Goal: Task Accomplishment & Management: Use online tool/utility

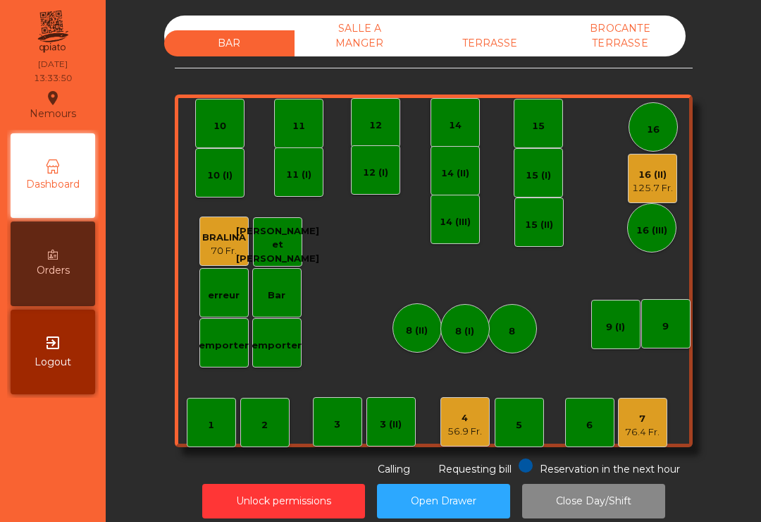
click at [466, 417] on div "4" at bounding box center [465, 418] width 35 height 14
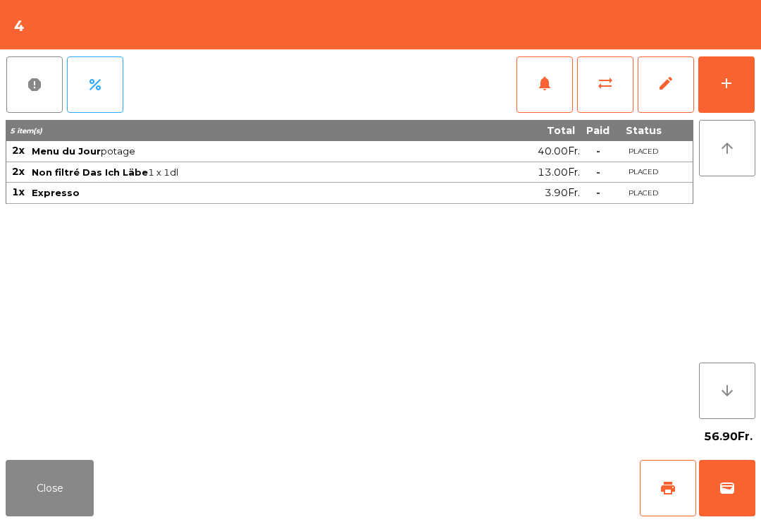
click at [675, 479] on span "print" at bounding box center [668, 487] width 17 height 17
click at [37, 472] on button "Close" at bounding box center [50, 488] width 88 height 56
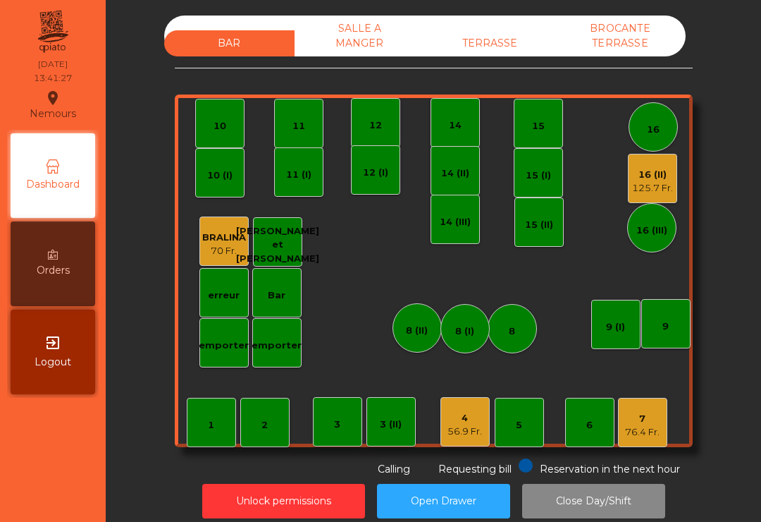
click at [645, 189] on div "125.7 Fr." at bounding box center [652, 188] width 41 height 14
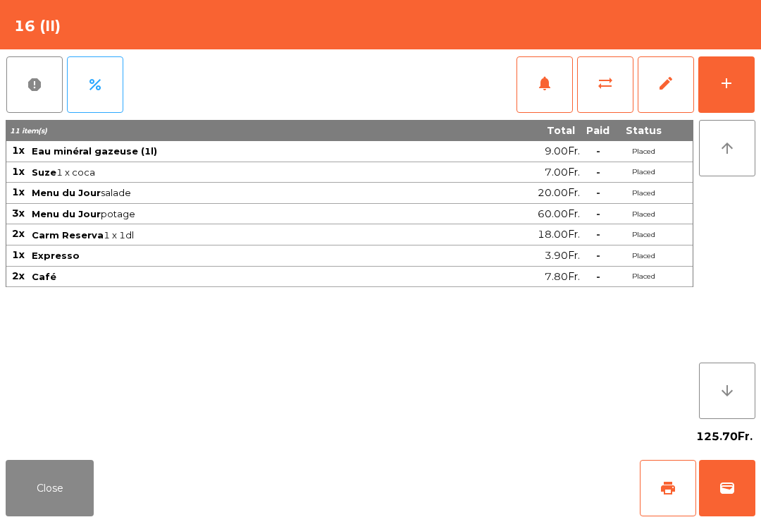
click at [663, 487] on span "print" at bounding box center [668, 487] width 17 height 17
click at [24, 507] on button "Close" at bounding box center [50, 488] width 88 height 56
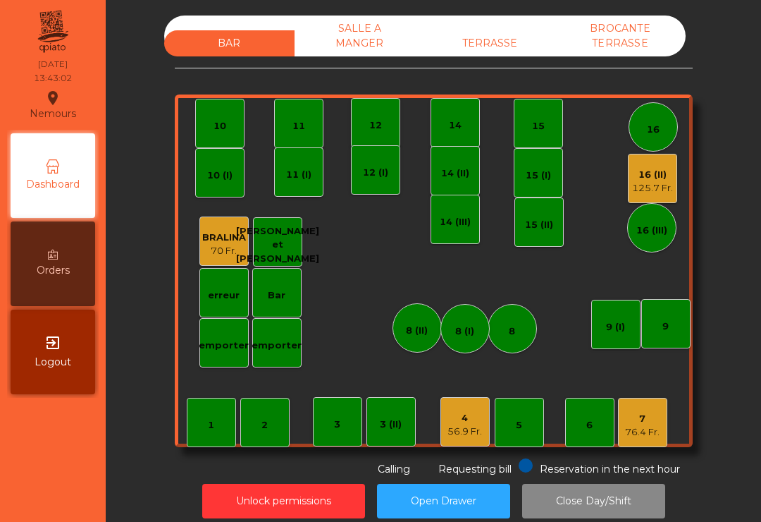
click at [295, 126] on div "11" at bounding box center [299, 126] width 13 height 14
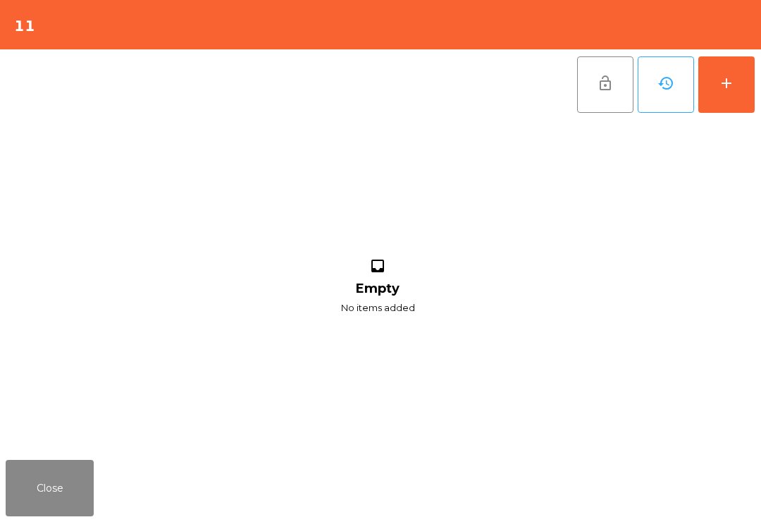
click at [754, 105] on button "add" at bounding box center [727, 84] width 56 height 56
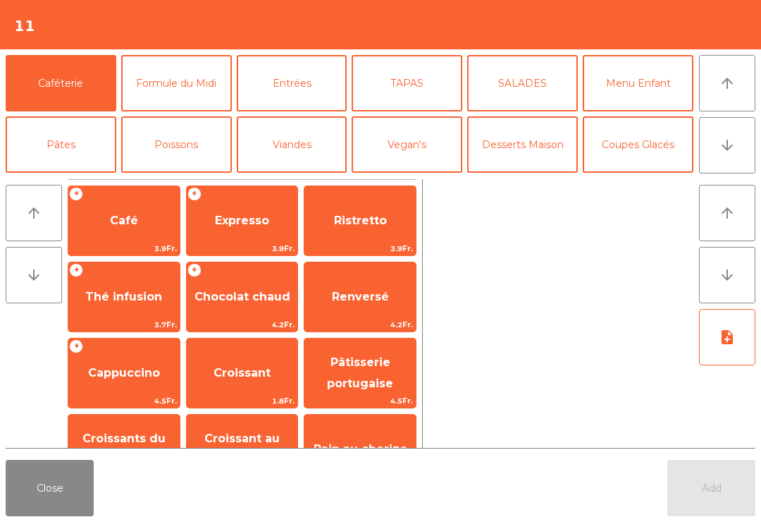
click at [238, 231] on span "Expresso" at bounding box center [242, 221] width 111 height 38
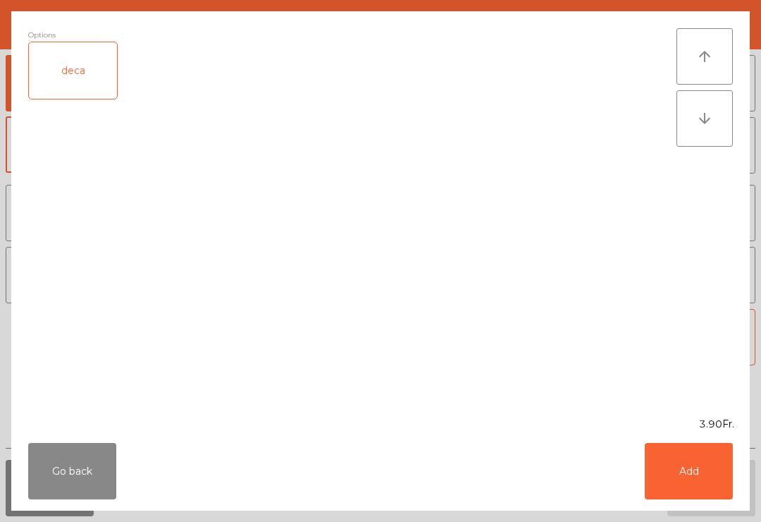
click at [686, 455] on button "Add" at bounding box center [689, 471] width 88 height 56
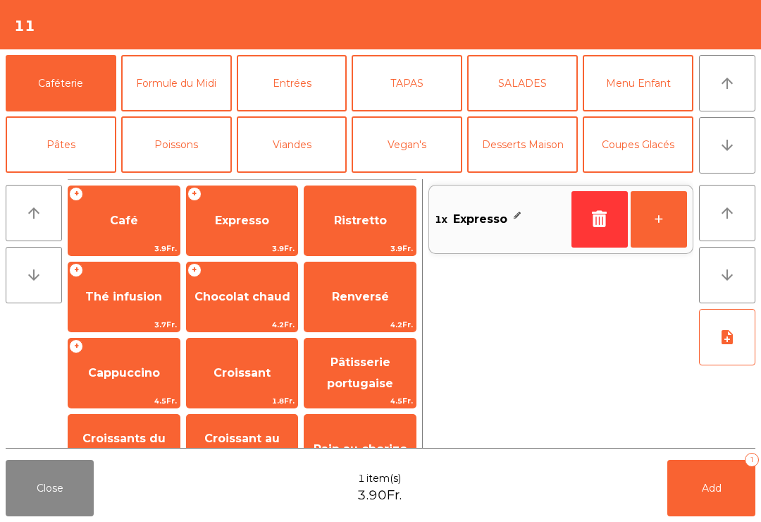
click at [106, 206] on span "Café" at bounding box center [123, 221] width 111 height 38
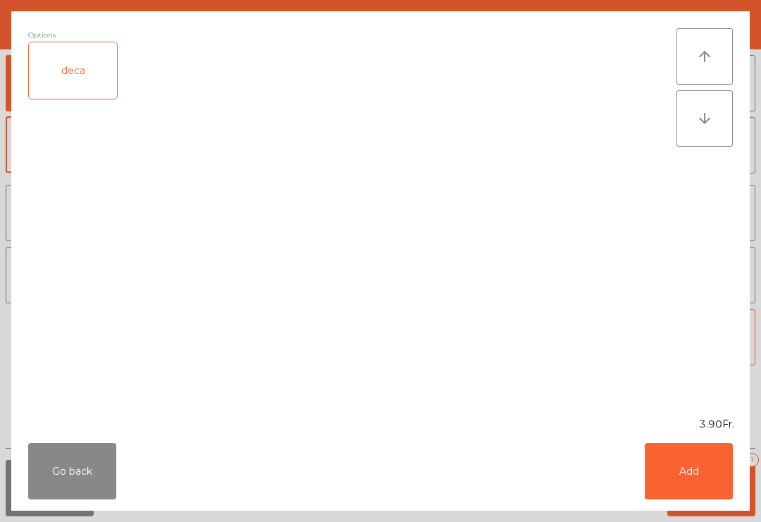
click at [82, 66] on div "deca" at bounding box center [73, 70] width 88 height 56
click at [723, 477] on button "Add" at bounding box center [689, 471] width 88 height 56
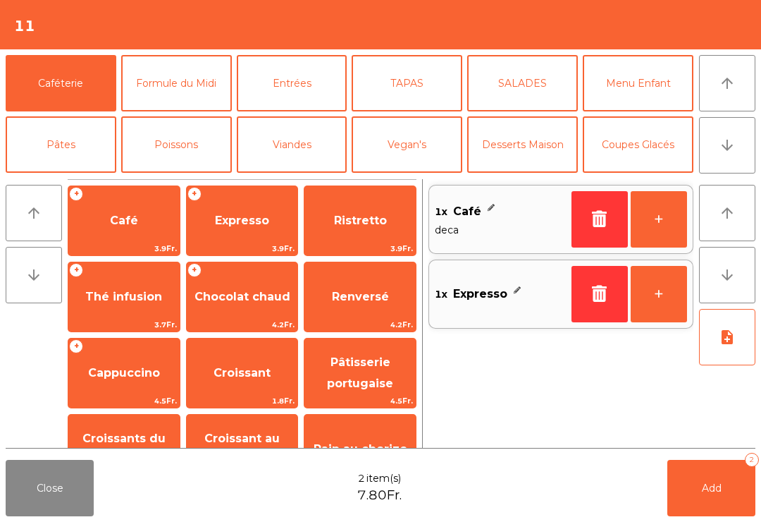
click at [711, 475] on button "Add 2" at bounding box center [712, 488] width 88 height 56
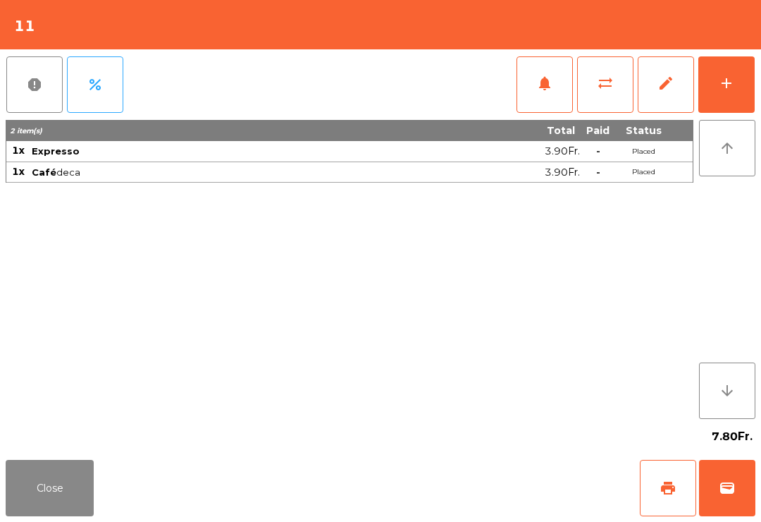
click at [36, 484] on button "Close" at bounding box center [50, 488] width 88 height 56
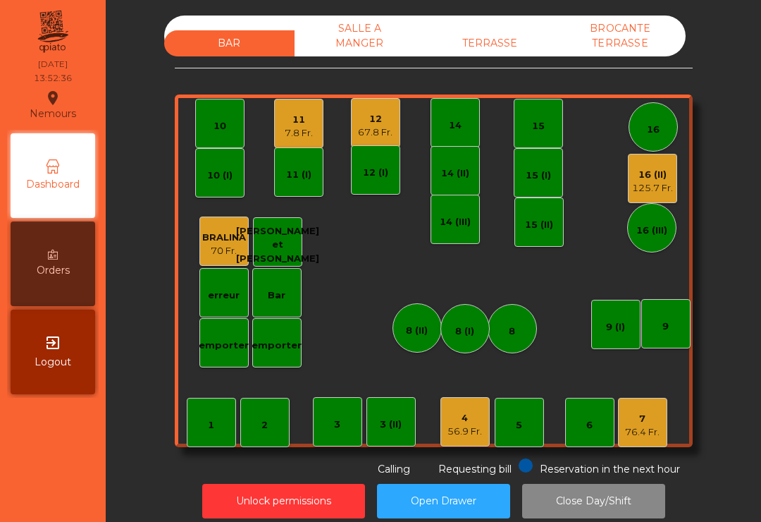
click at [388, 128] on div "67.8 Fr." at bounding box center [375, 132] width 35 height 14
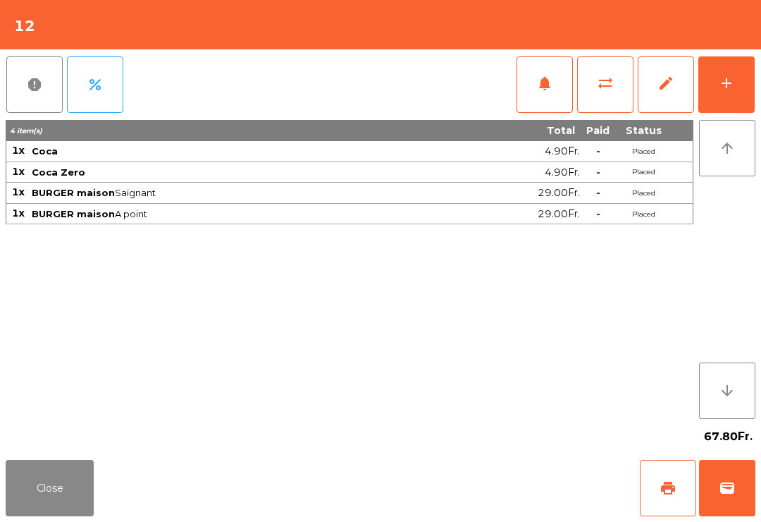
click at [31, 509] on button "Close" at bounding box center [50, 488] width 88 height 56
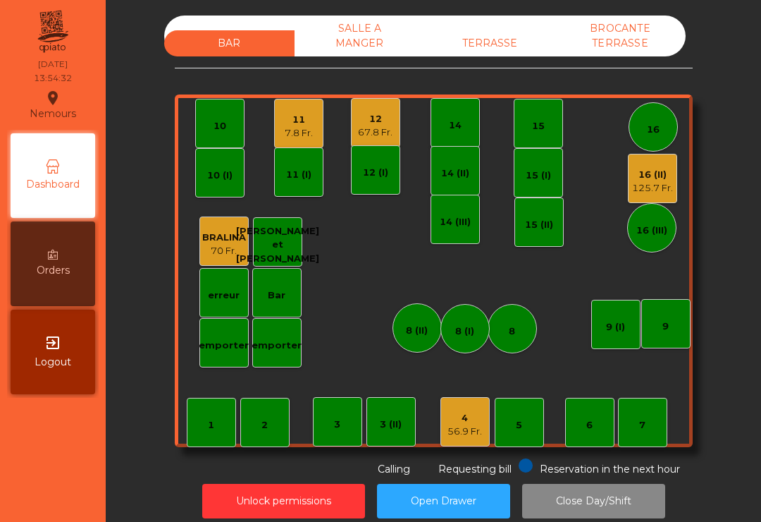
click at [656, 180] on div "16 (II)" at bounding box center [652, 175] width 41 height 14
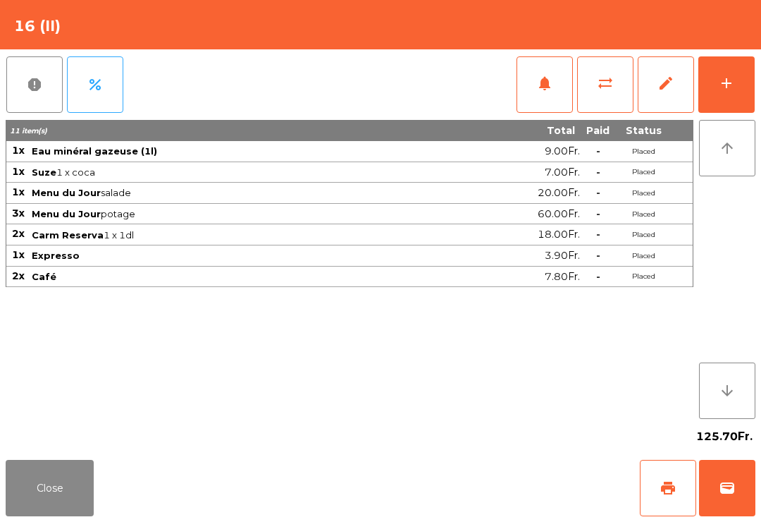
click at [723, 495] on span "wallet" at bounding box center [727, 487] width 17 height 17
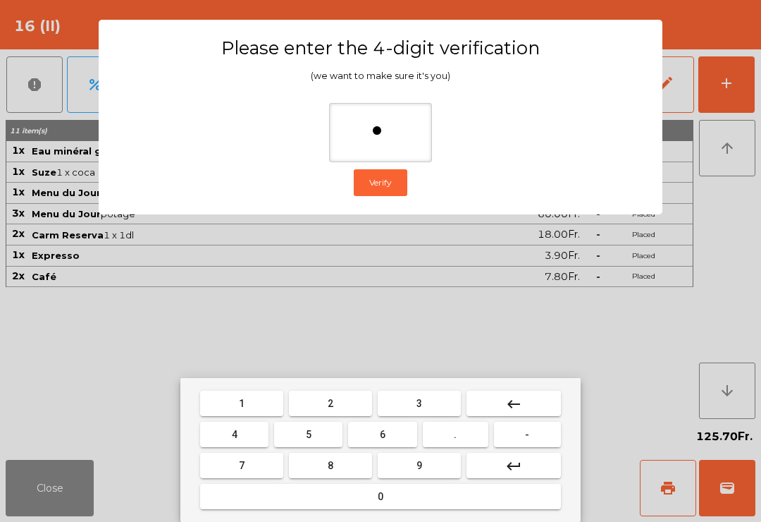
type input "**"
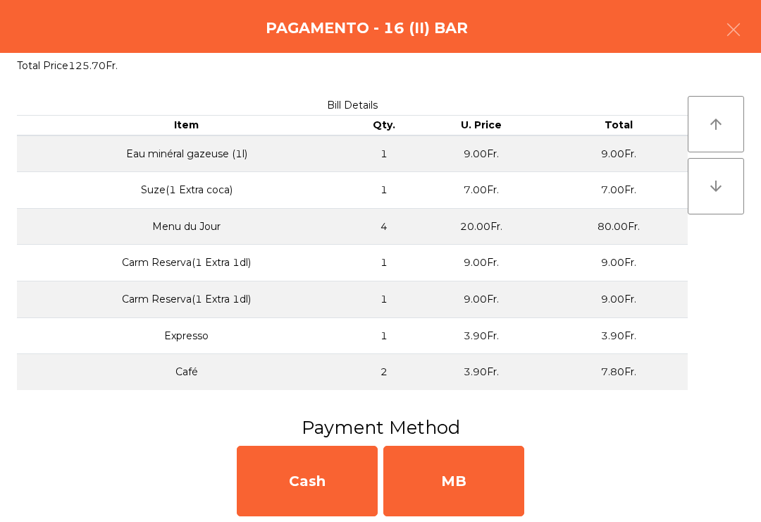
click at [507, 489] on div "MB" at bounding box center [453, 481] width 141 height 70
click at [480, 496] on div "No" at bounding box center [453, 481] width 141 height 70
click at [479, 496] on div "No" at bounding box center [453, 481] width 141 height 70
click at [461, 493] on div "No" at bounding box center [453, 481] width 141 height 70
